Goal: Information Seeking & Learning: Learn about a topic

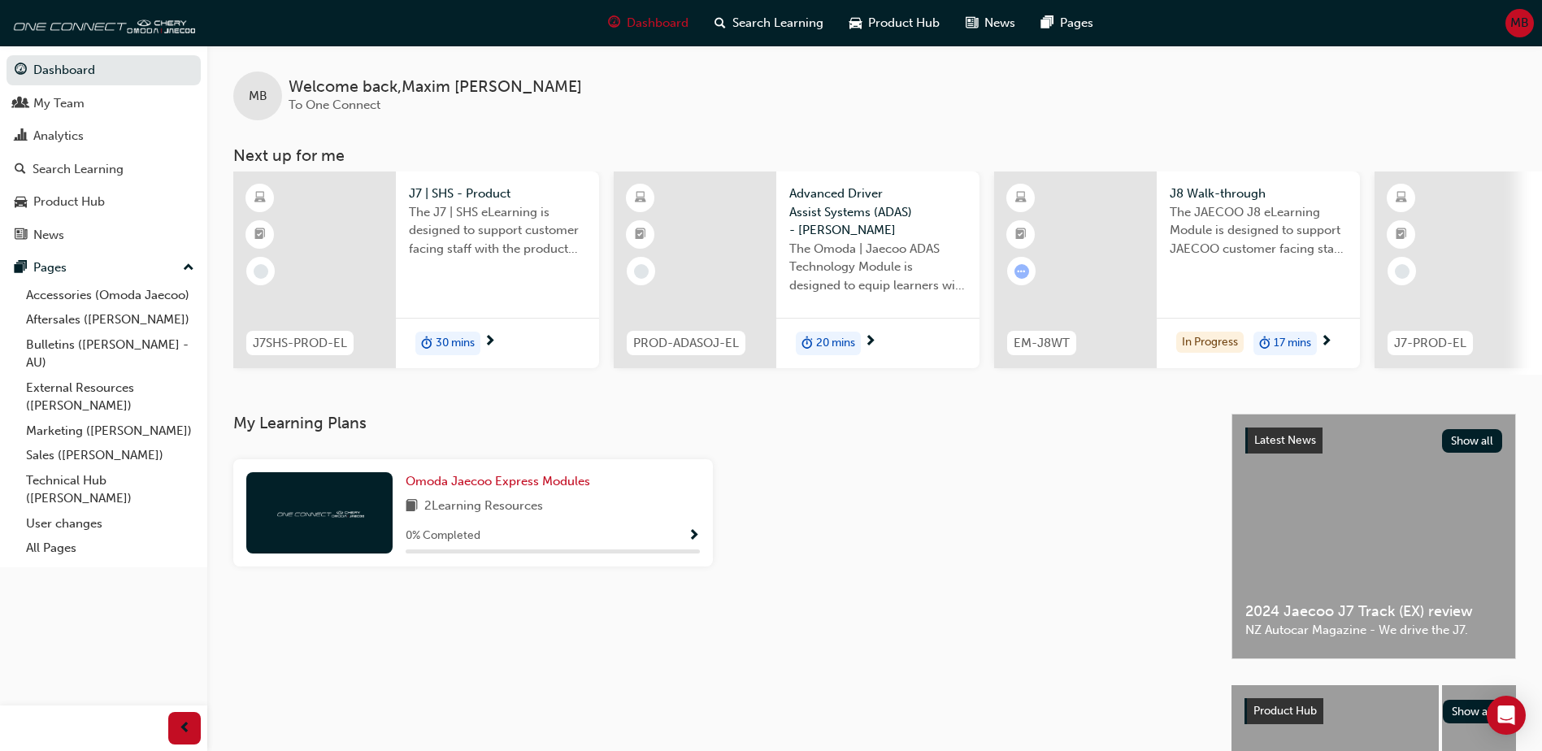
click at [1110, 281] on div at bounding box center [1075, 270] width 163 height 197
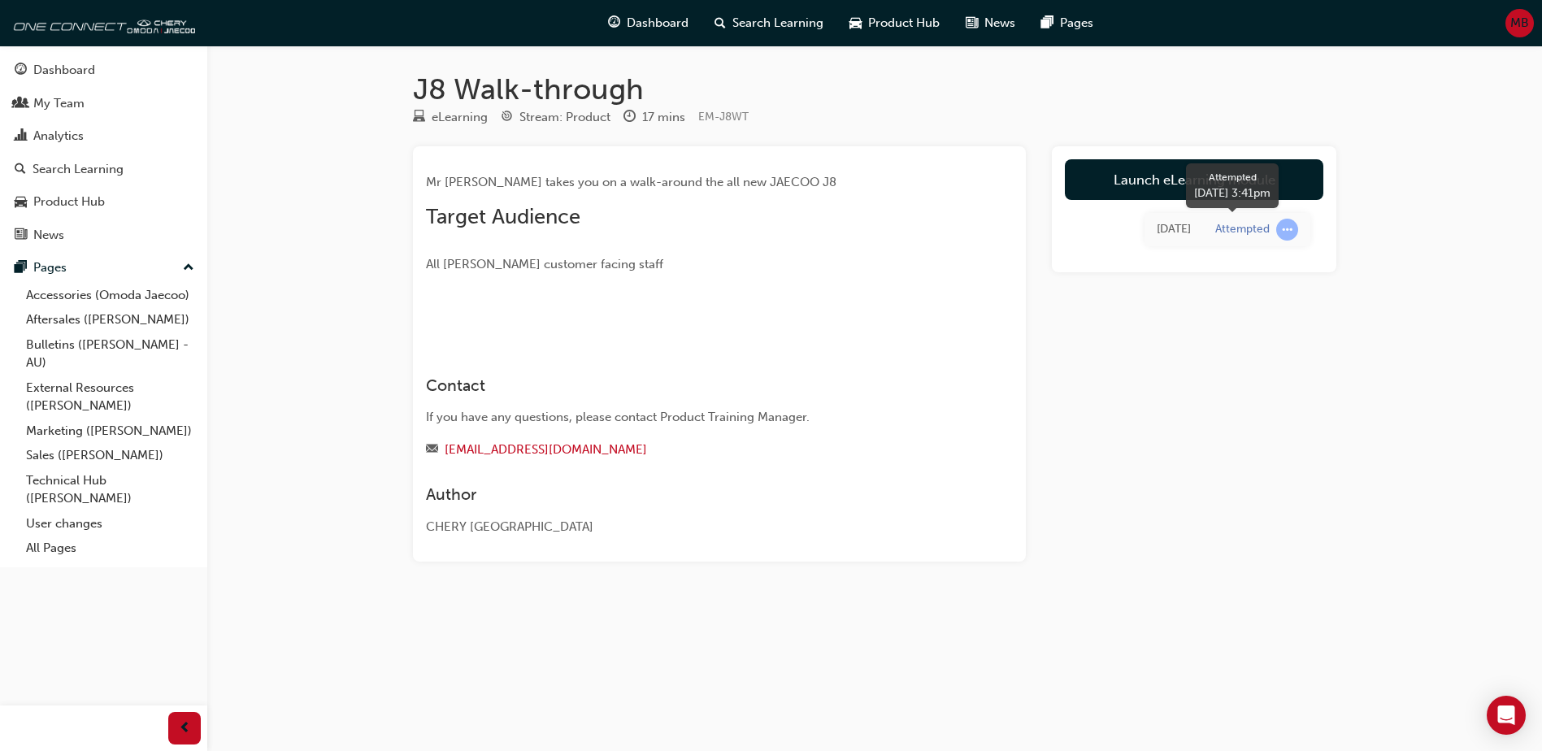
click at [1287, 226] on span "learningRecordVerb_ATTEMPT-icon" at bounding box center [1287, 230] width 22 height 22
click at [426, 319] on img at bounding box center [426, 319] width 0 height 0
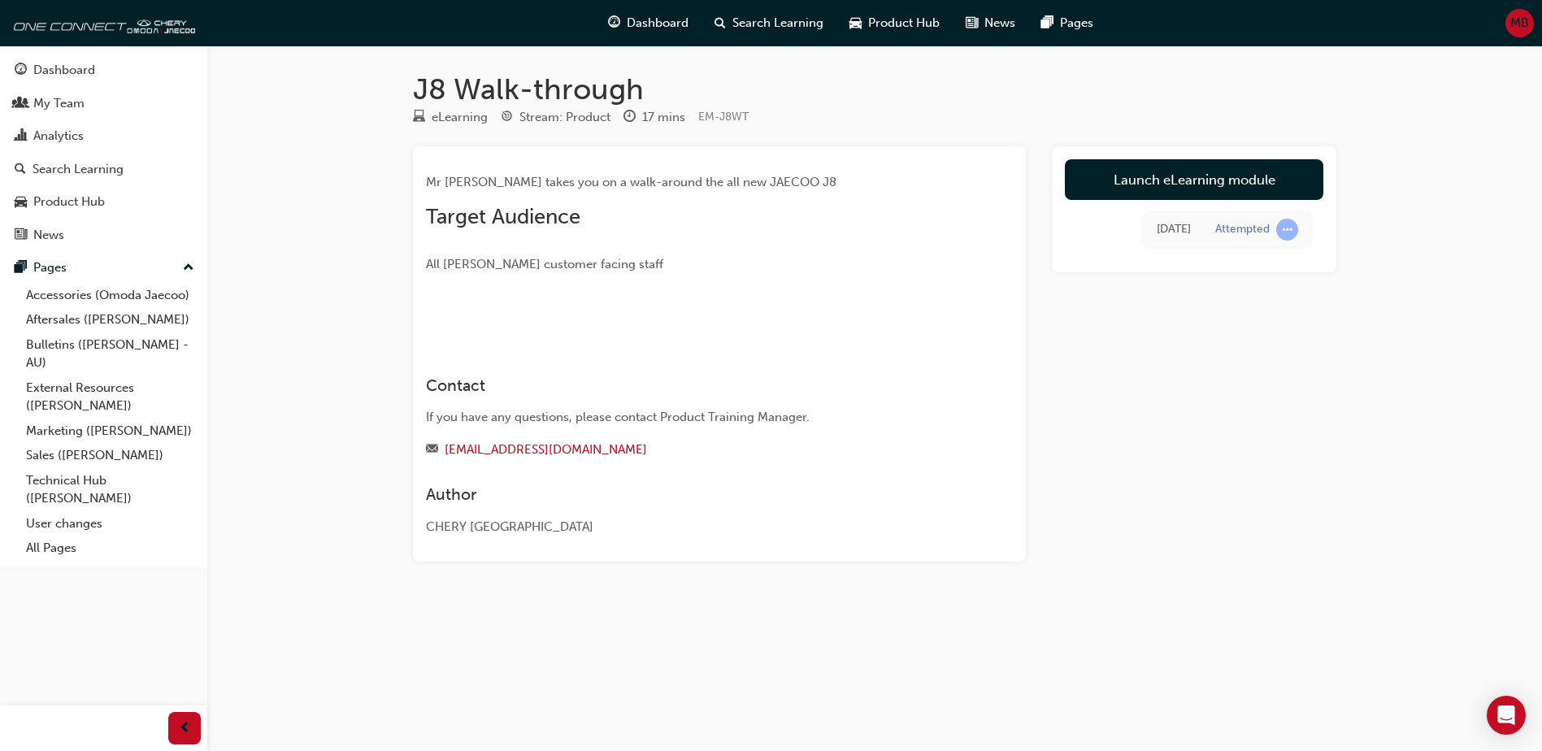
click at [426, 319] on img at bounding box center [426, 319] width 0 height 0
click at [1165, 172] on link "Launch eLearning module" at bounding box center [1194, 179] width 259 height 41
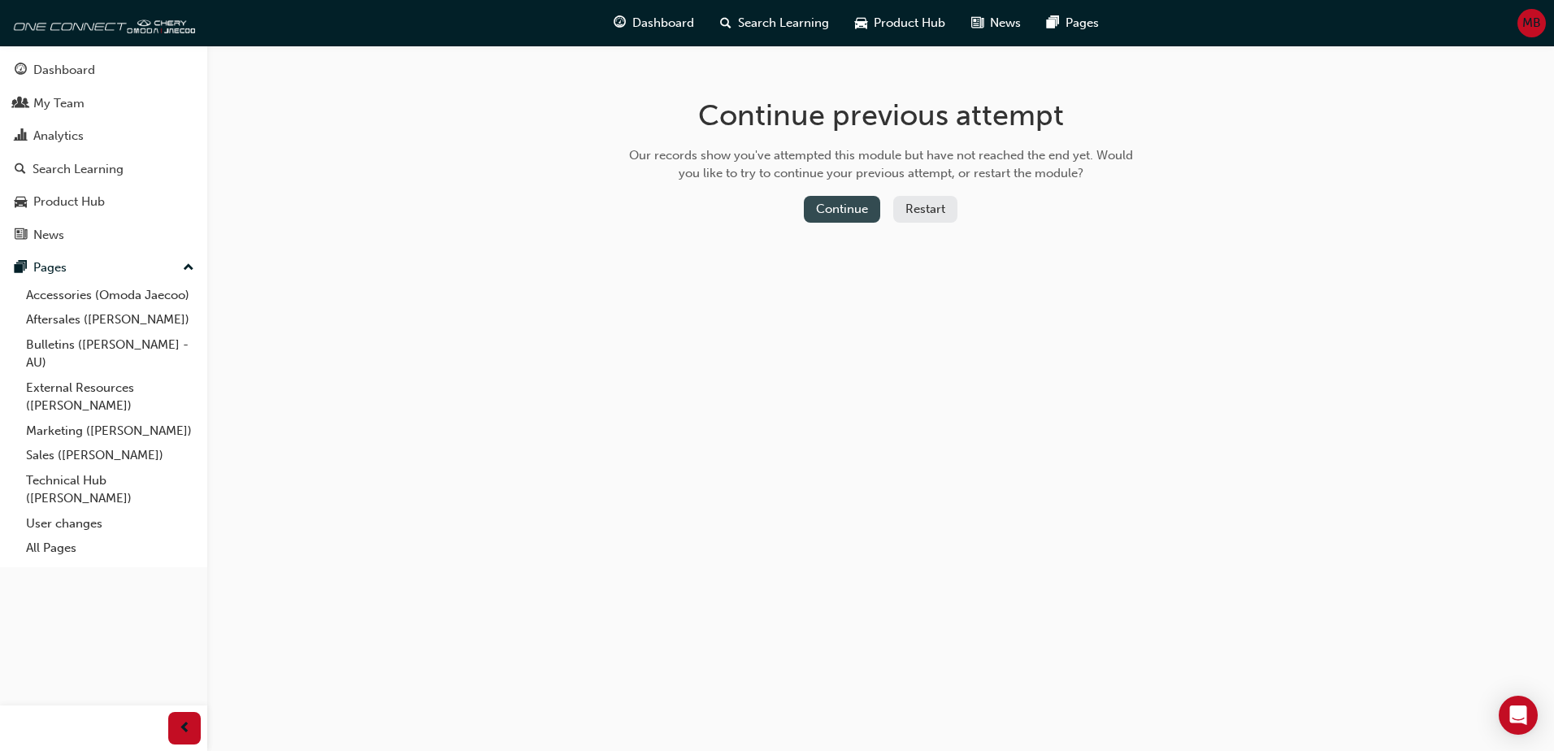
click at [841, 205] on button "Continue" at bounding box center [842, 209] width 76 height 27
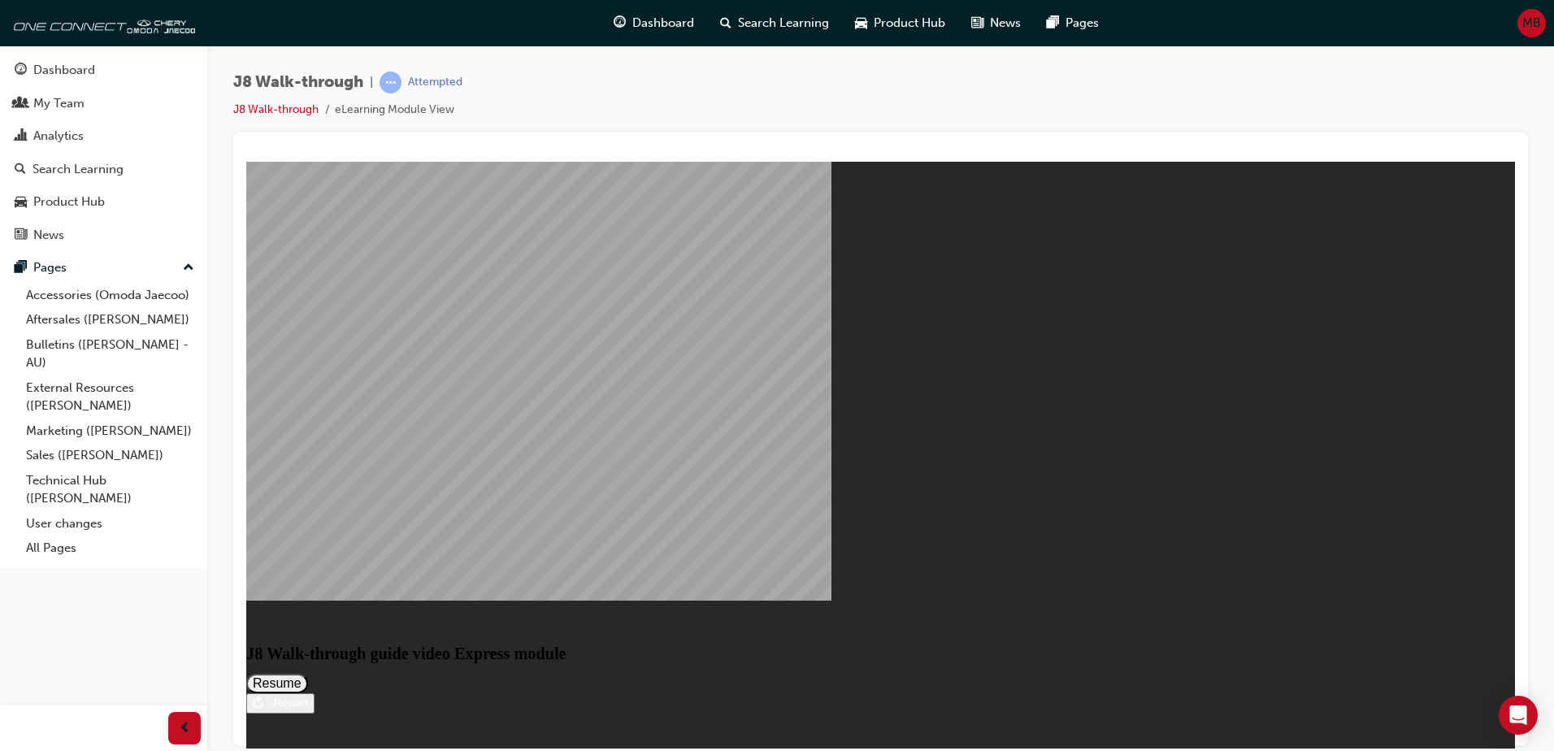
click at [308, 673] on button "Resume" at bounding box center [277, 683] width 62 height 20
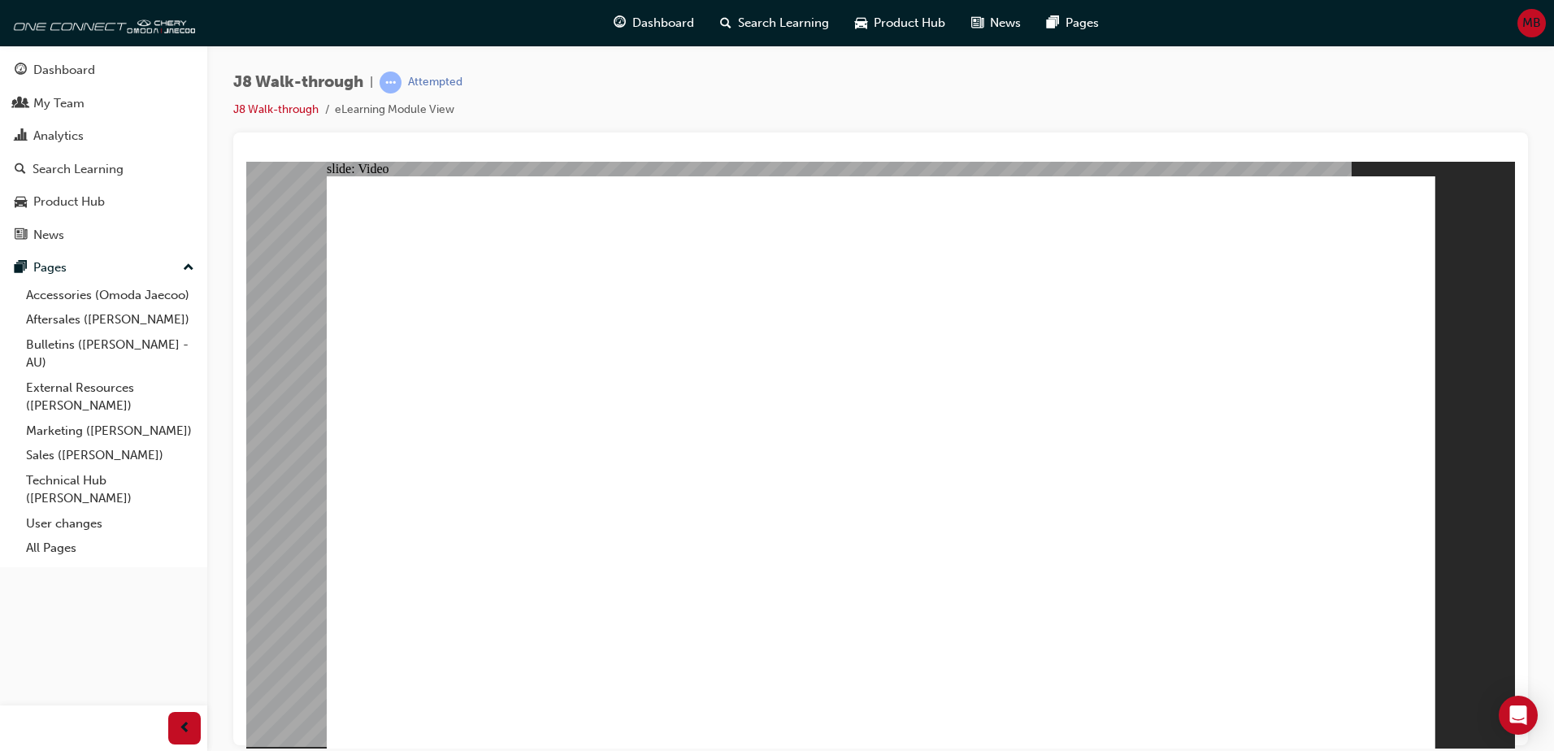
click at [1133, 97] on div "J8 Walk-through | Attempted J8 Walk-through eLearning Module View" at bounding box center [880, 102] width 1295 height 61
click at [945, 89] on div "J8 Walk-through | Attempted J8 Walk-through eLearning Module View" at bounding box center [880, 102] width 1295 height 61
click at [919, 77] on div "J8 Walk-through | Attempted J8 Walk-through eLearning Module View" at bounding box center [880, 102] width 1295 height 61
click at [1035, 89] on div "J8 Walk-through | Attempted J8 Walk-through eLearning Module View" at bounding box center [880, 102] width 1295 height 61
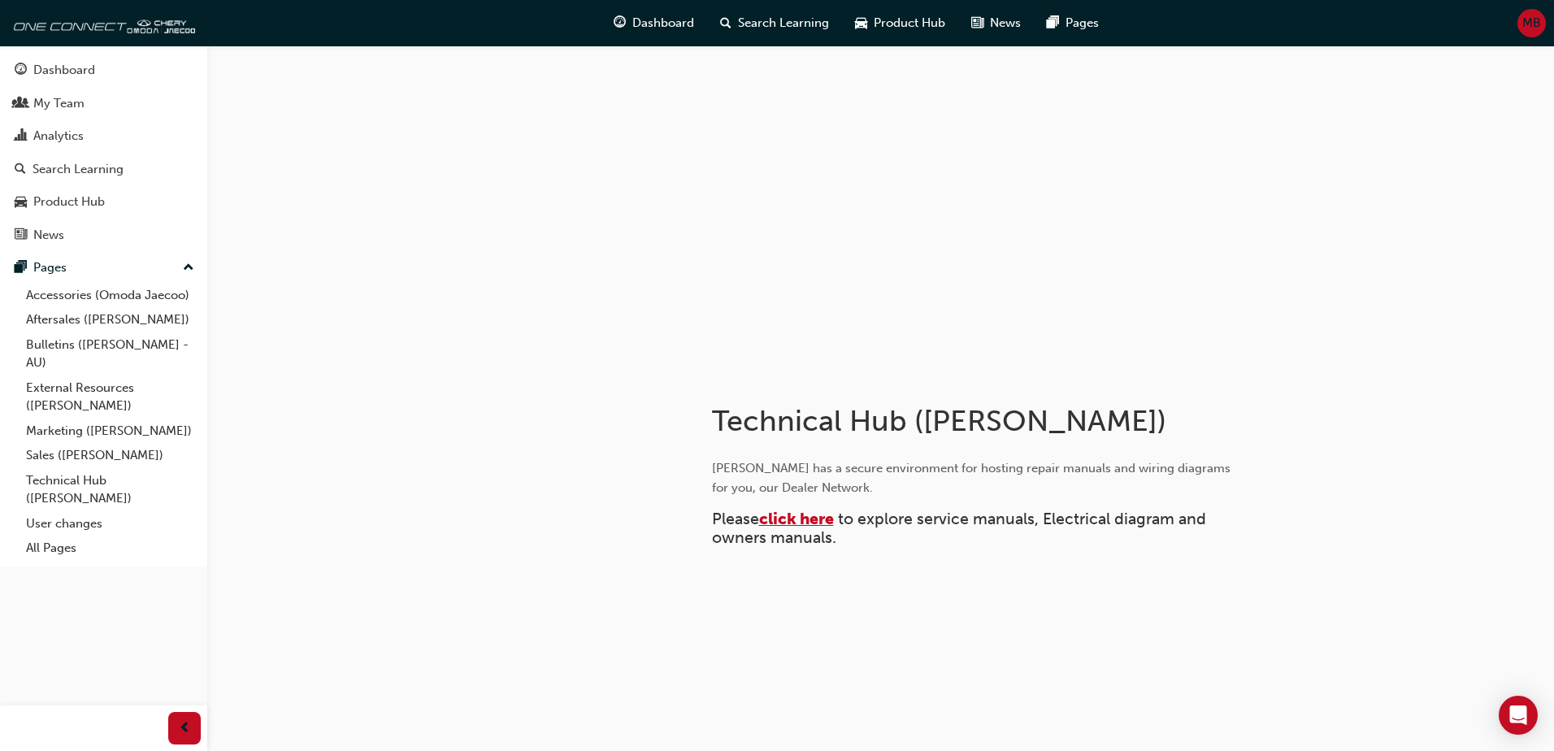
click at [795, 514] on span "click here" at bounding box center [796, 519] width 75 height 19
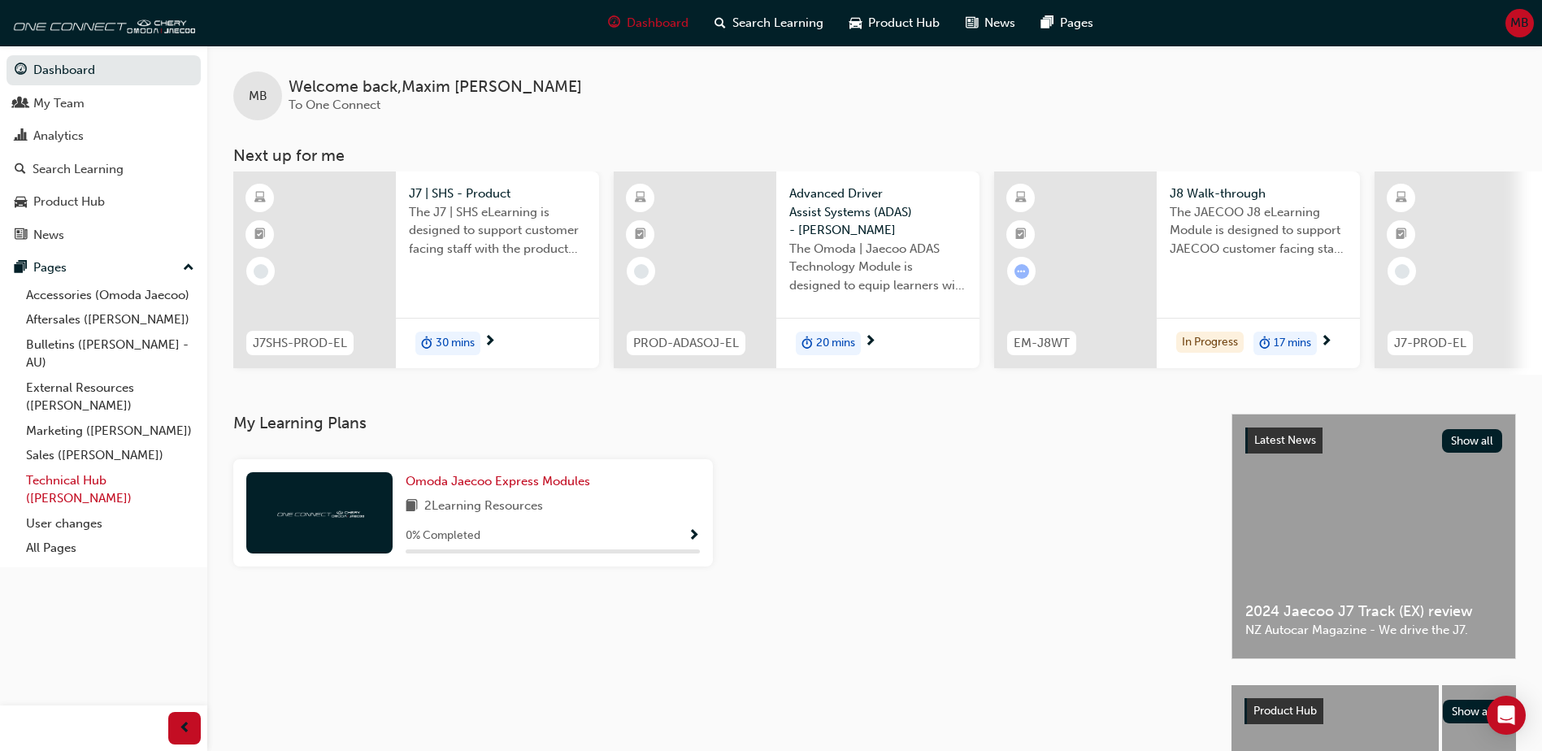
click at [66, 479] on link "Technical Hub ([PERSON_NAME])" at bounding box center [110, 489] width 181 height 43
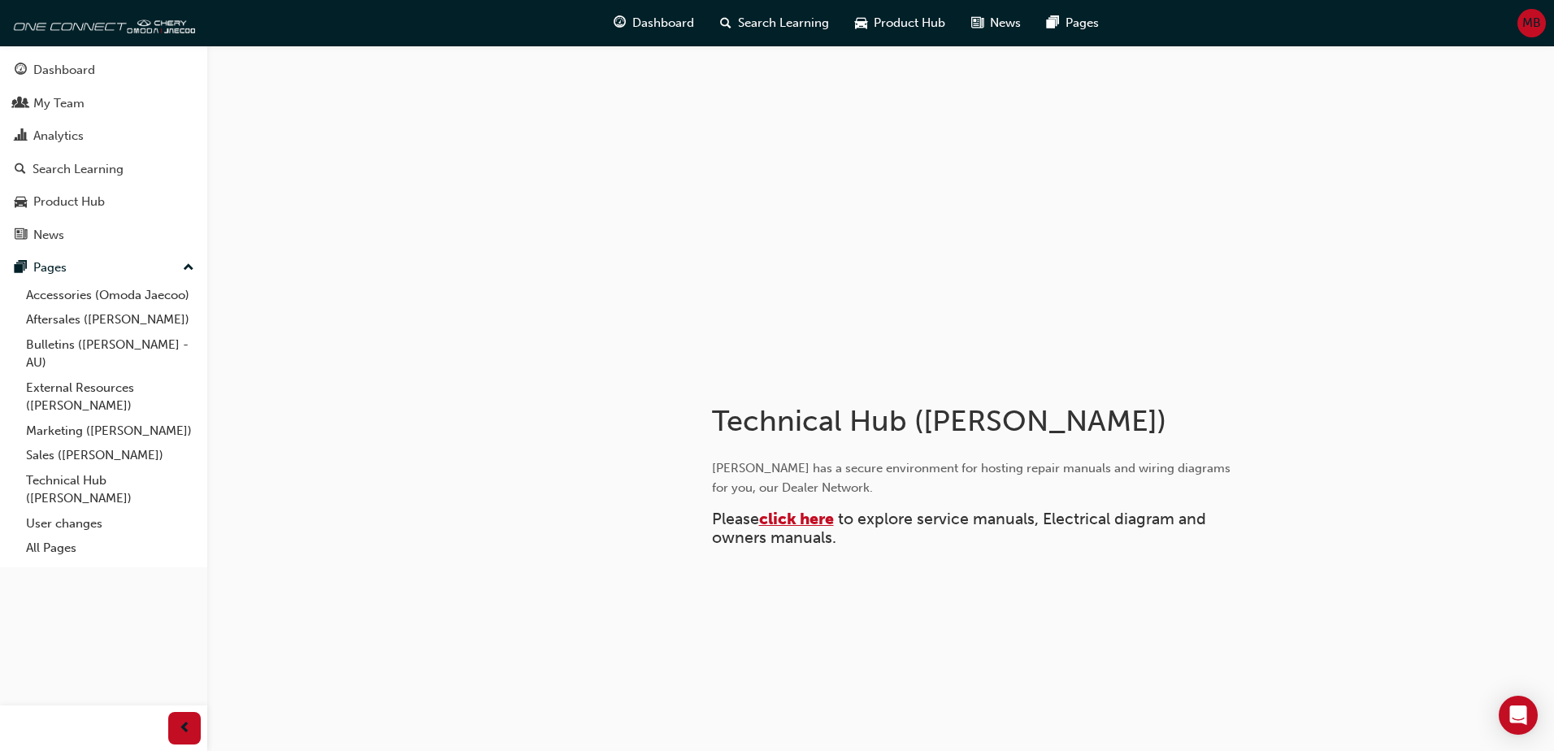
click at [798, 516] on span "click here" at bounding box center [796, 519] width 75 height 19
